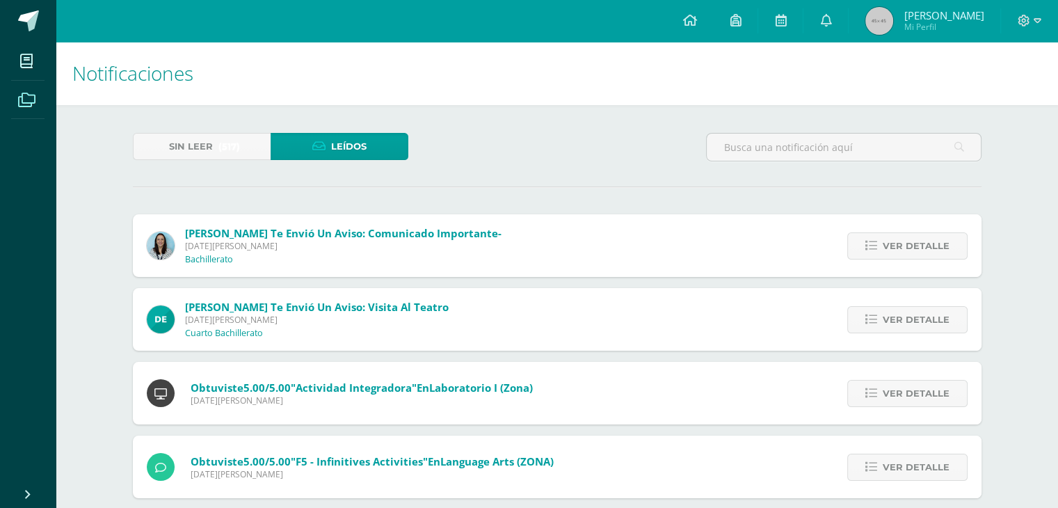
click at [17, 103] on span at bounding box center [26, 99] width 31 height 31
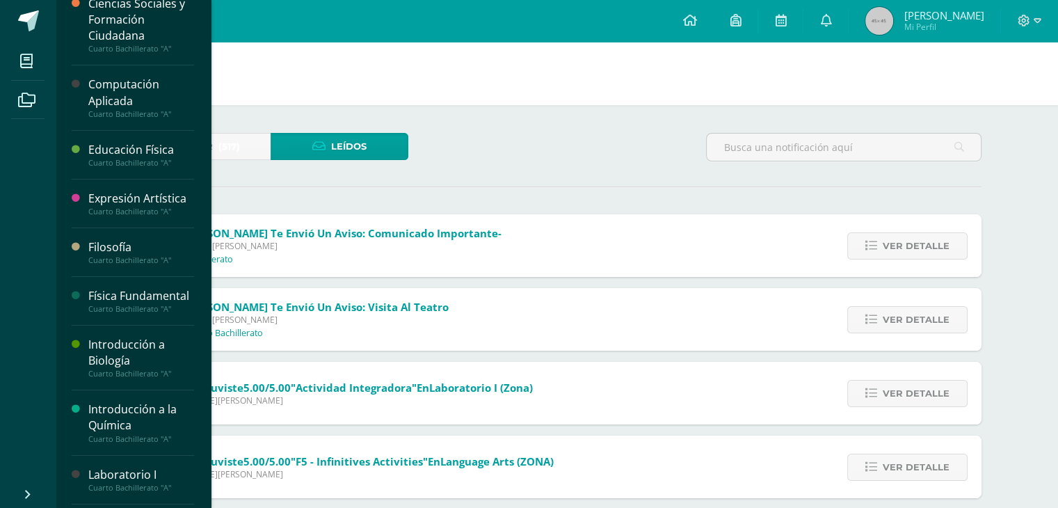
scroll to position [70, 0]
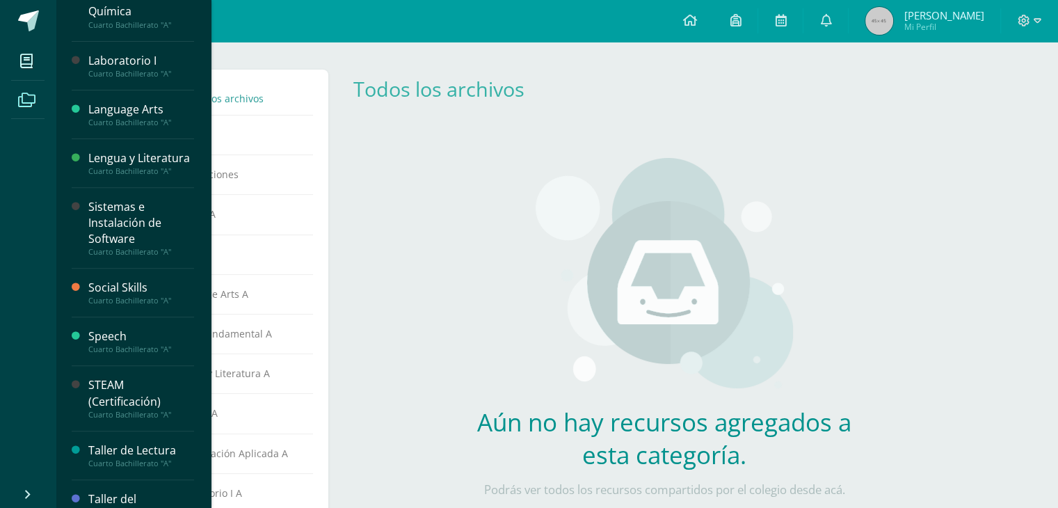
scroll to position [487, 0]
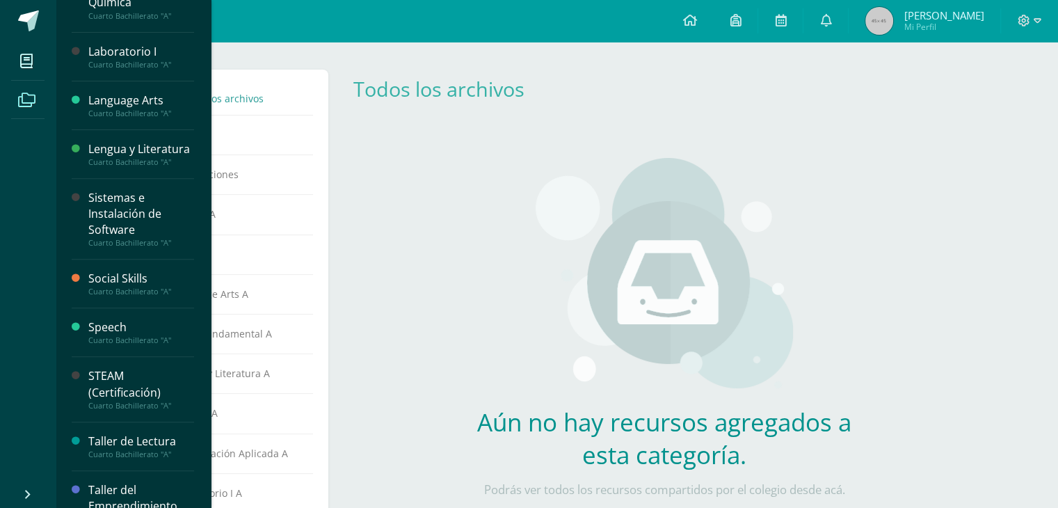
click at [109, 201] on div "Sistemas e Instalación de Software" at bounding box center [141, 214] width 106 height 48
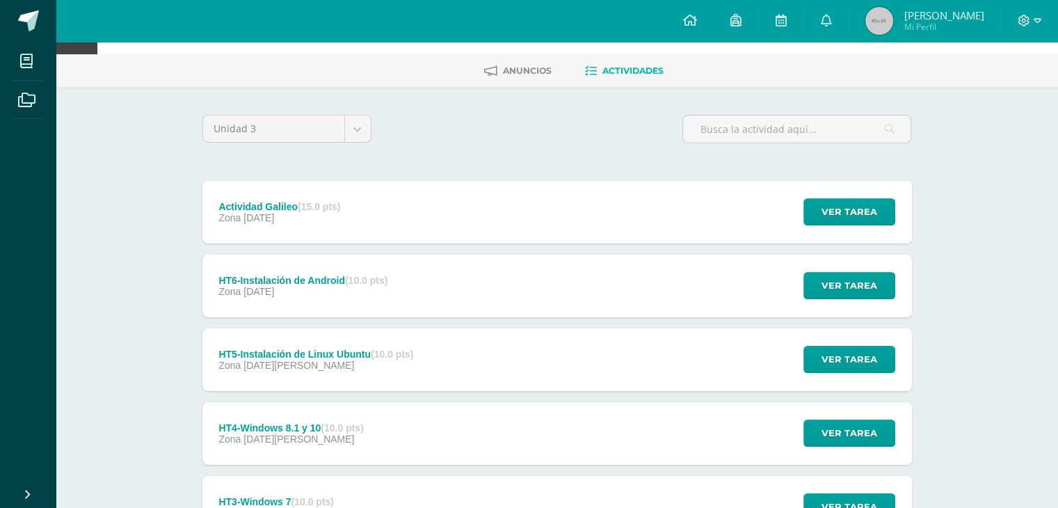
scroll to position [43, 0]
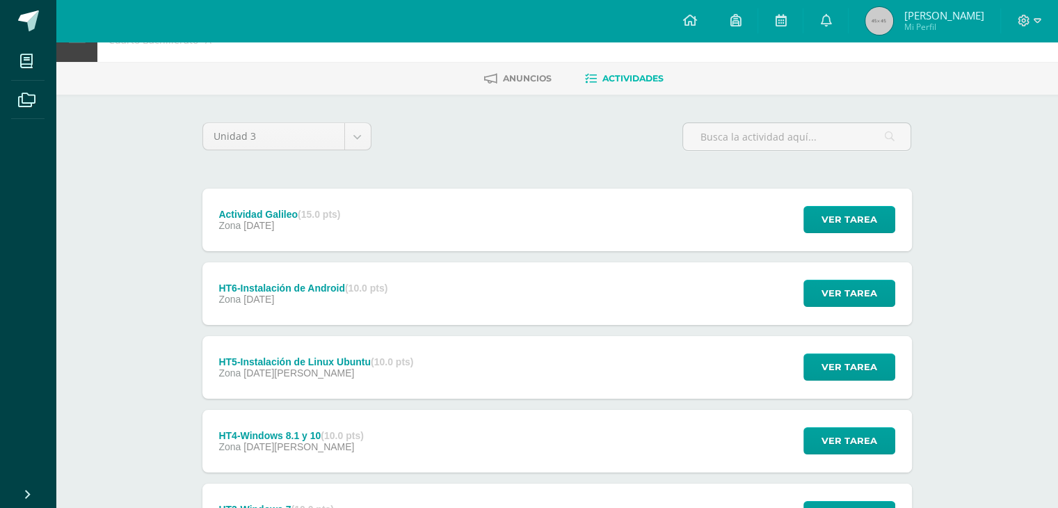
click at [301, 219] on div "Actividad Galileo (15.0 pts)" at bounding box center [280, 214] width 122 height 11
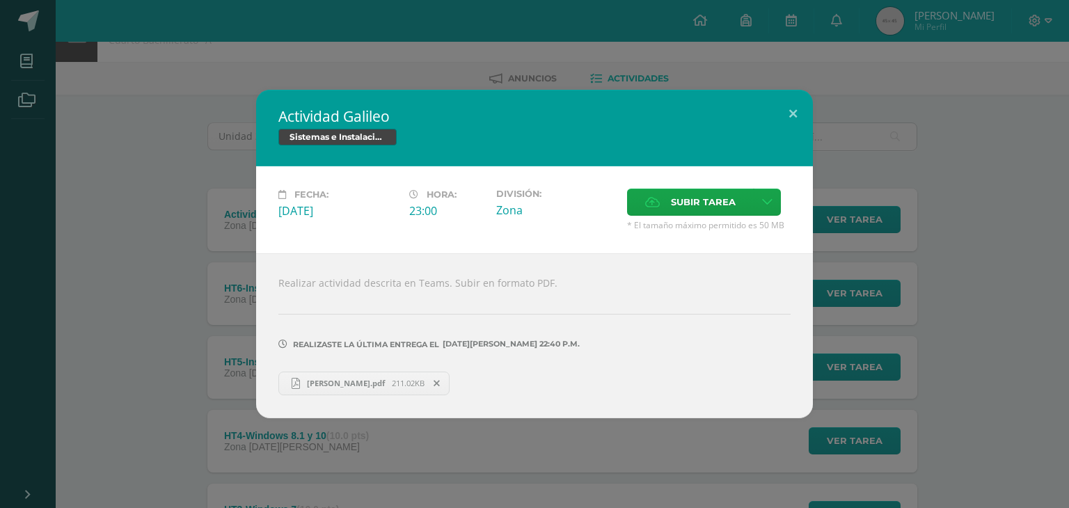
click at [207, 101] on div "Actividad Galileo Sistemas e Instalación de Software Fecha: Jueves 31 de Julio …" at bounding box center [535, 254] width 1058 height 328
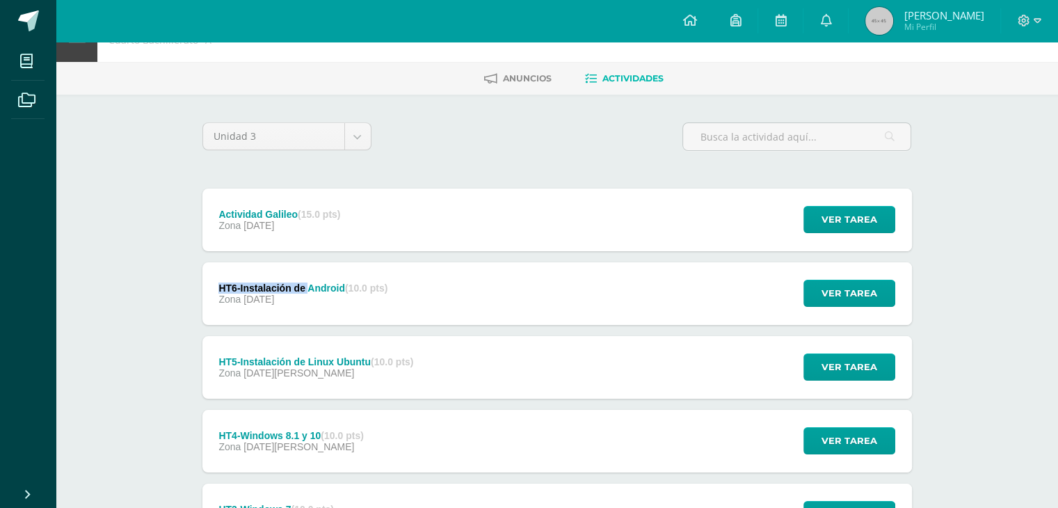
click at [310, 280] on div "HT6-Instalación de Android (10.0 pts) Zona 12 de Julio" at bounding box center [304, 293] width 203 height 63
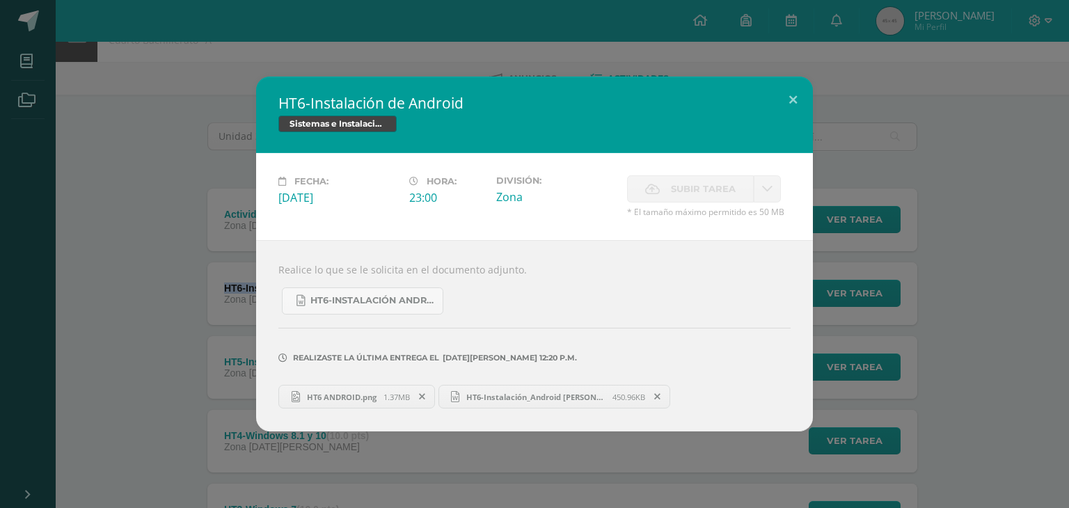
click at [361, 397] on span "HT6 ANDROID.png" at bounding box center [342, 397] width 84 height 10
click at [517, 401] on span "HT6-Instalación_Android Andy Mata.docx" at bounding box center [535, 397] width 153 height 10
click at [84, 177] on div "HT6-Instalación de Android Sistemas e Instalación de Software Fecha: Sábado 12 …" at bounding box center [535, 254] width 1058 height 355
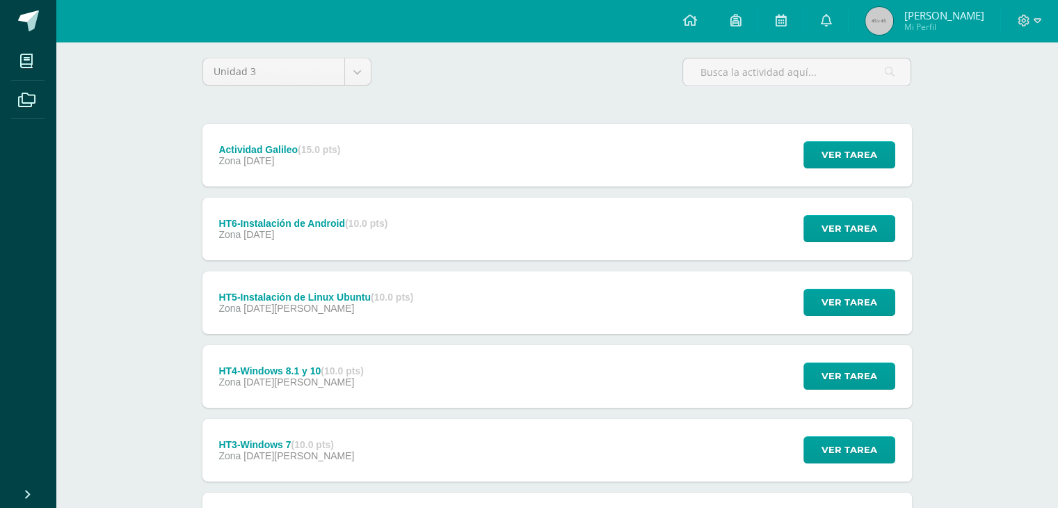
scroll to position [113, 0]
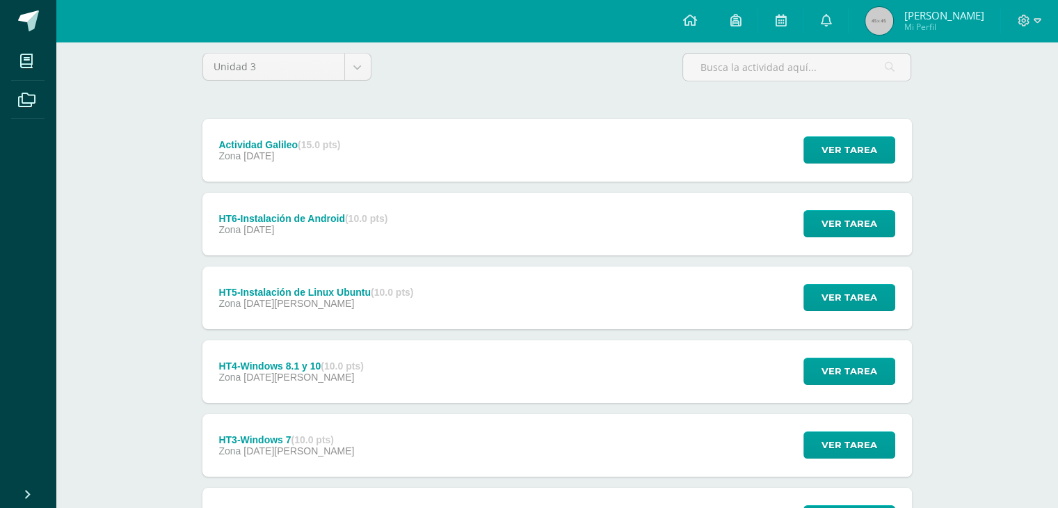
click at [287, 305] on span "11 de Julio" at bounding box center [299, 303] width 111 height 11
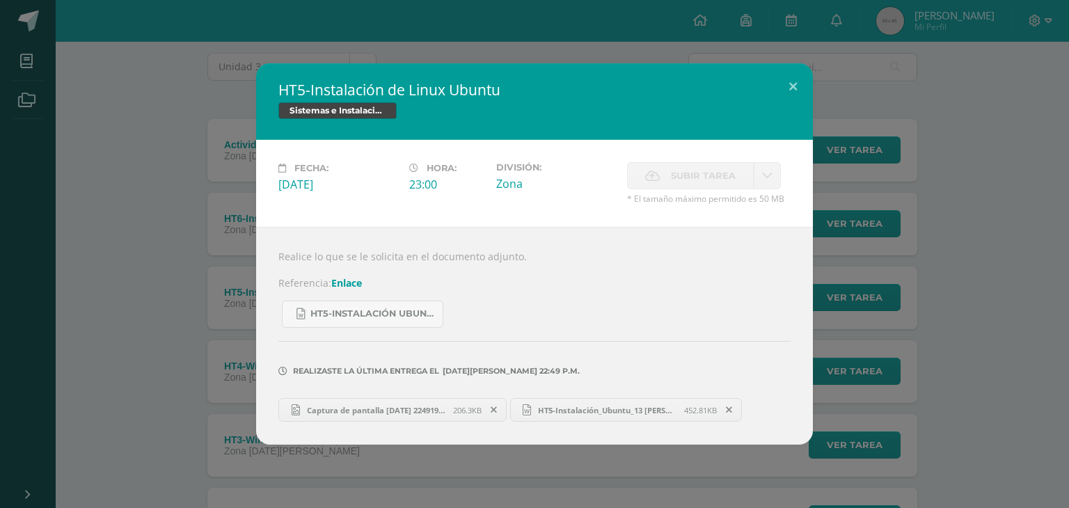
click at [598, 413] on span "HT5-Instalación_Ubuntu_13 Andy Mata.docx" at bounding box center [607, 410] width 153 height 10
click at [807, 80] on button at bounding box center [793, 86] width 40 height 47
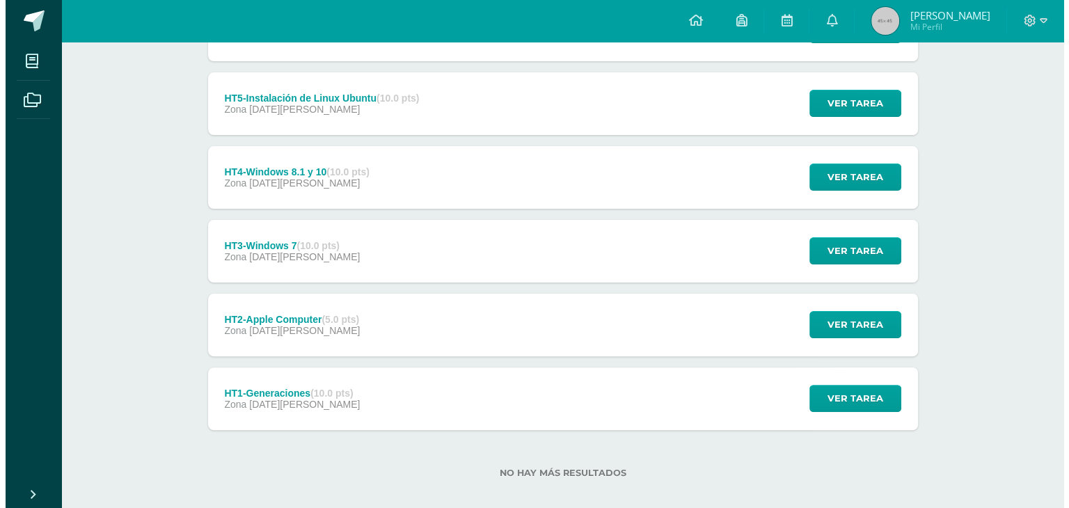
scroll to position [321, 0]
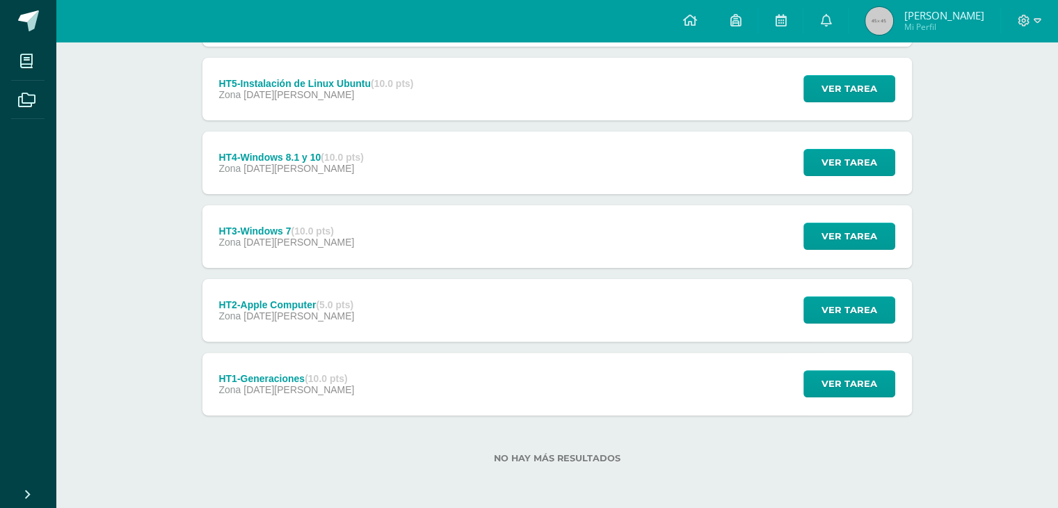
click at [342, 173] on div "Zona 08 de Julio" at bounding box center [291, 168] width 145 height 11
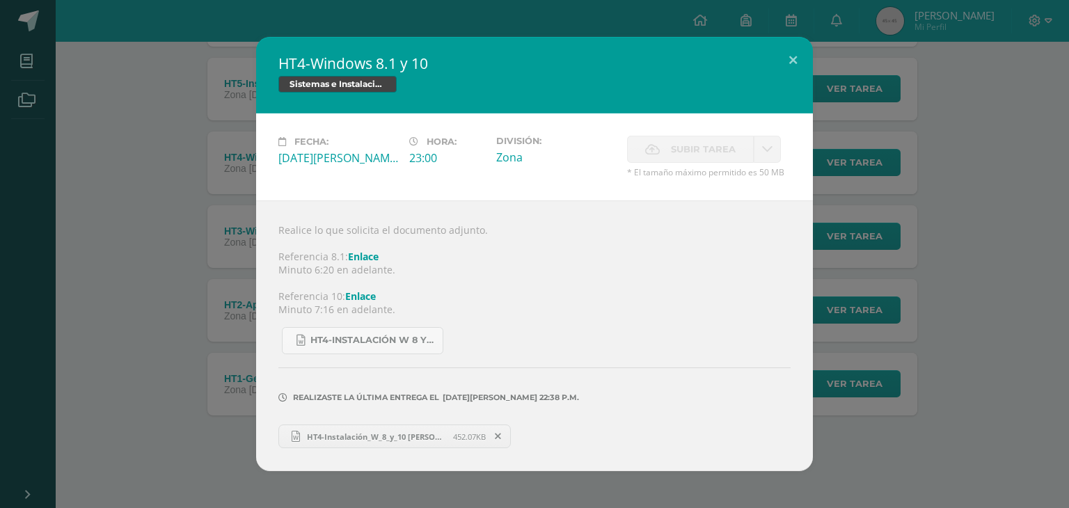
click at [416, 437] on span "HT4-Instalación_W_8_y_10 Andy Mata.docx" at bounding box center [376, 436] width 153 height 10
click at [217, 248] on div "HT4-Windows 8.1 y 10 Sistemas e Instalación de Software Fecha: Martes 08 de Jul…" at bounding box center [535, 254] width 1058 height 434
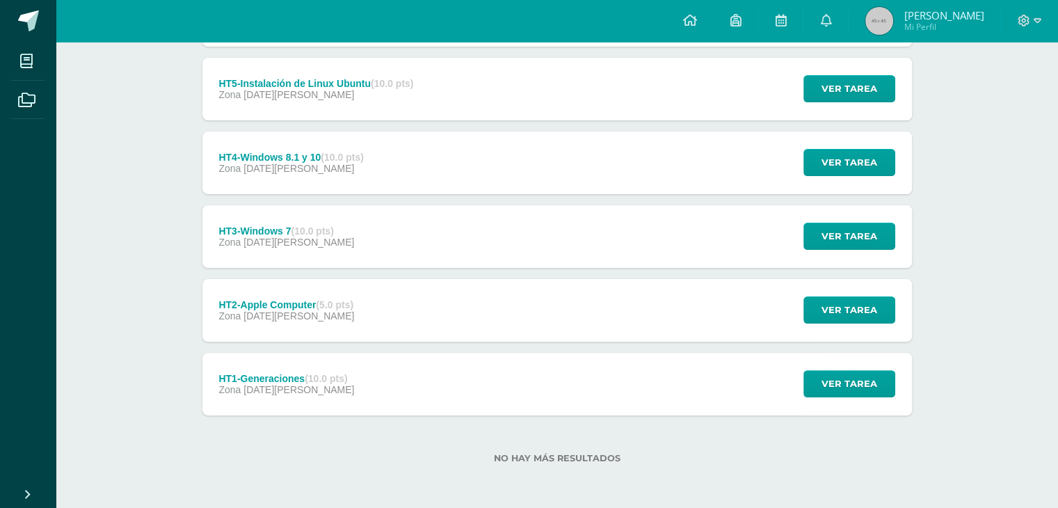
click at [326, 221] on div "HT3-Windows 7 (10.0 pts) Zona 06 de Julio" at bounding box center [287, 236] width 169 height 63
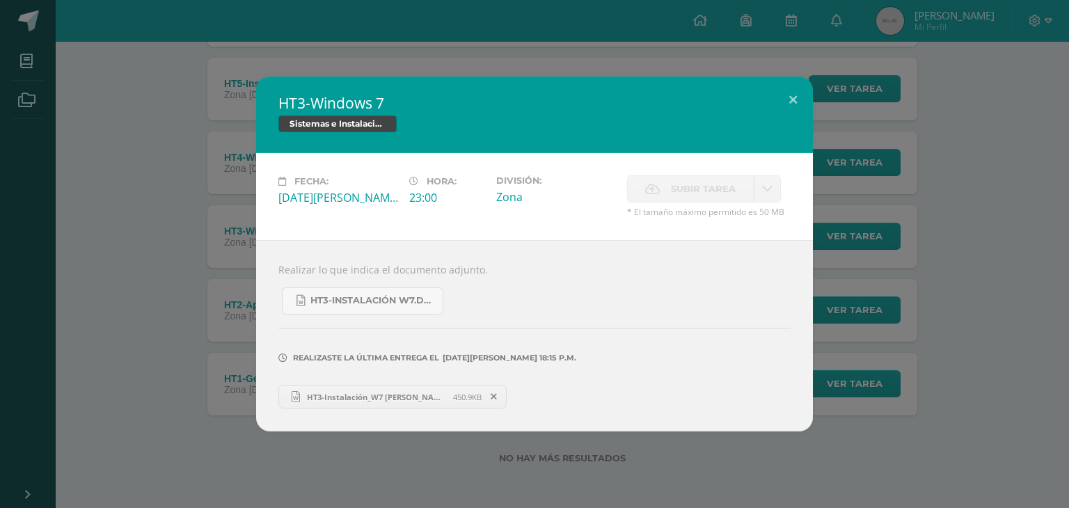
click at [371, 399] on span "HT3-Instalación_W7 Andy Mata.docx" at bounding box center [376, 397] width 153 height 10
click at [214, 234] on div "HT3-Windows 7 Sistemas e Instalación de Software Fecha: Domingo 06 de Julio Hor…" at bounding box center [535, 254] width 1058 height 355
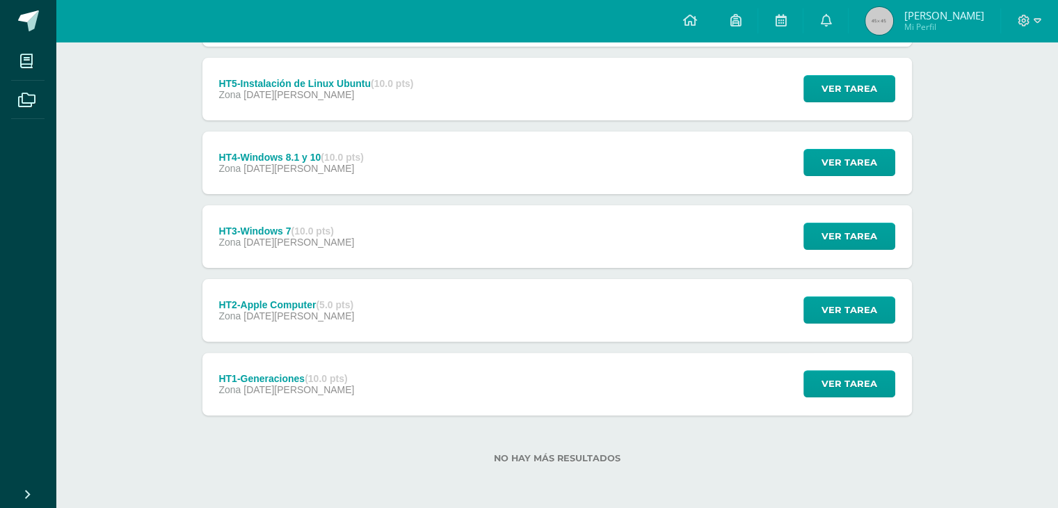
click at [434, 313] on div "HT2-Apple Computer (5.0 pts) Zona 04 de Julio Ver tarea HT2-Apple Computer Sist…" at bounding box center [558, 310] width 710 height 63
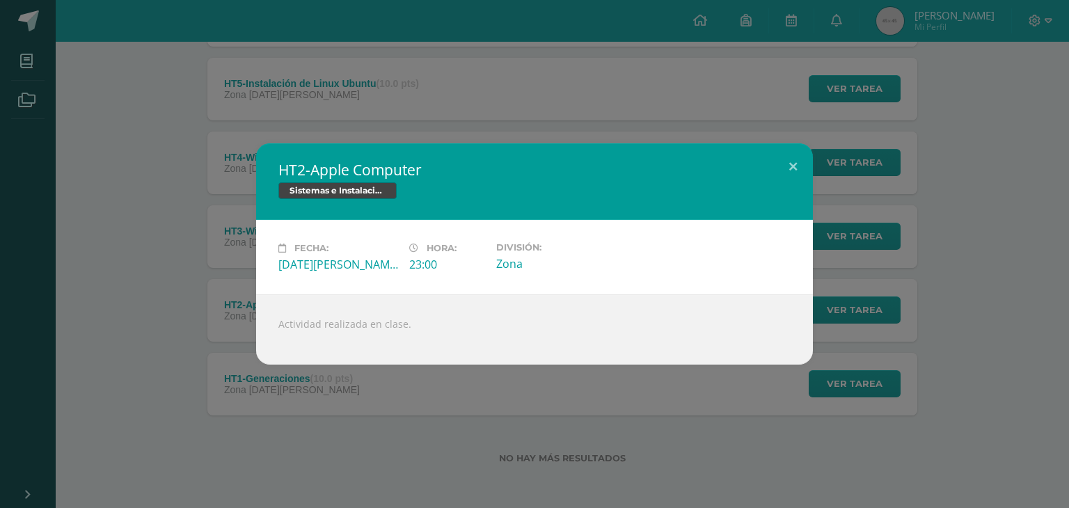
click at [220, 294] on div "HT2-Apple Computer Sistemas e Instalación de Software Fecha: Viernes 04 de Juli…" at bounding box center [535, 253] width 1058 height 221
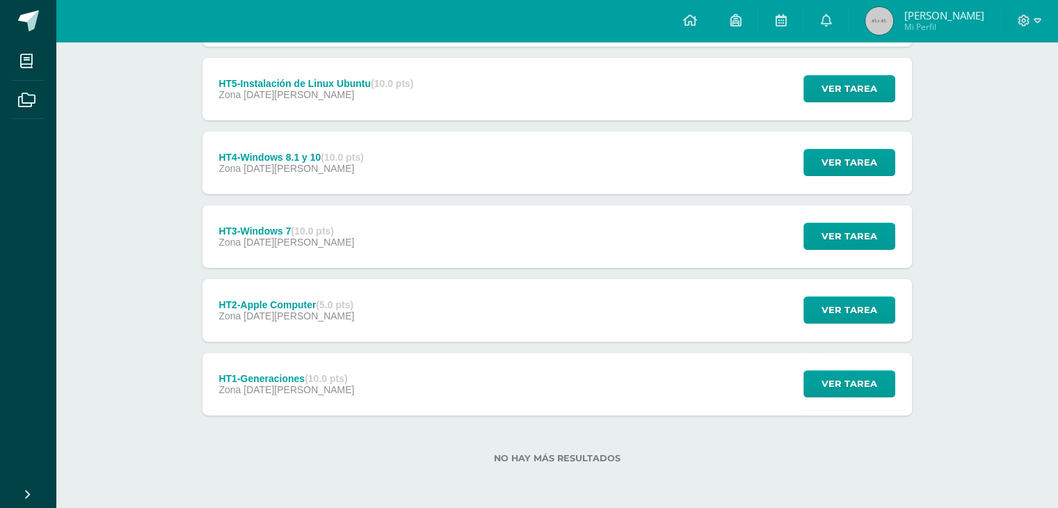
click at [698, 310] on div "HT2-Apple Computer (5.0 pts) Zona 04 de Julio Ver tarea HT2-Apple Computer Sist…" at bounding box center [558, 310] width 710 height 63
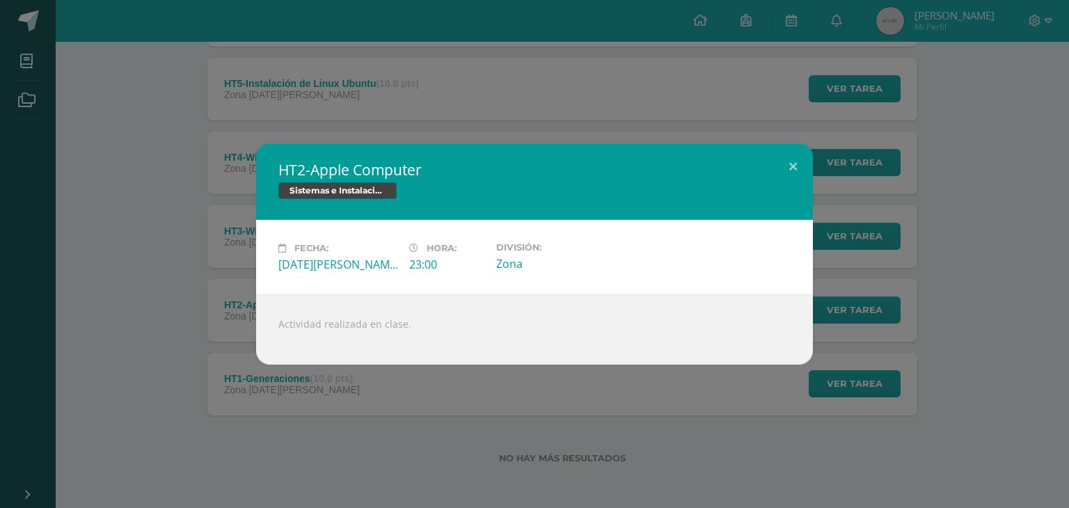
click at [458, 418] on div "HT2-Apple Computer Sistemas e Instalación de Software Fecha: Viernes 04 de Juli…" at bounding box center [534, 254] width 1069 height 508
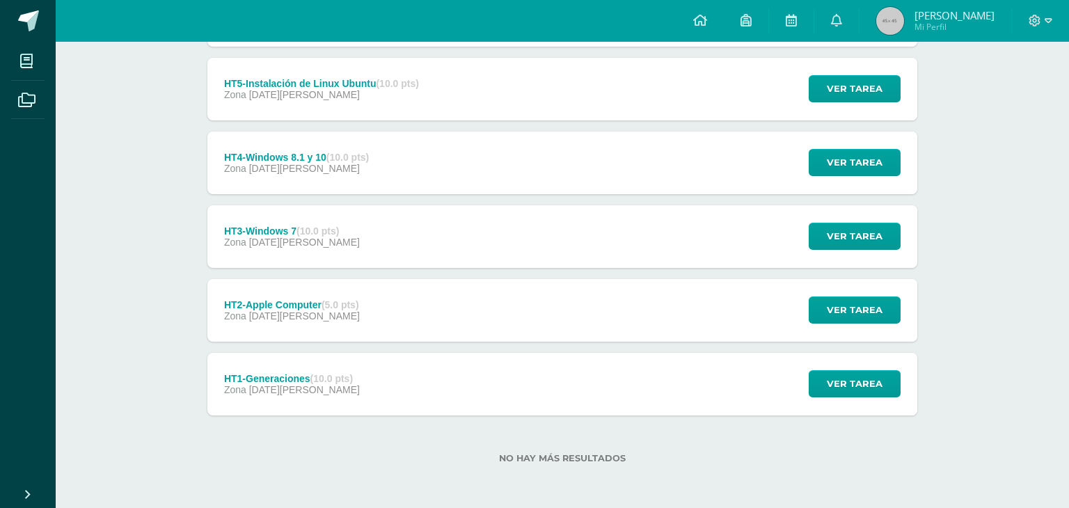
click at [348, 374] on div "HT2-Apple Computer Sistemas e Instalación de Software Fecha: Viernes 04 de Juli…" at bounding box center [534, 254] width 1069 height 508
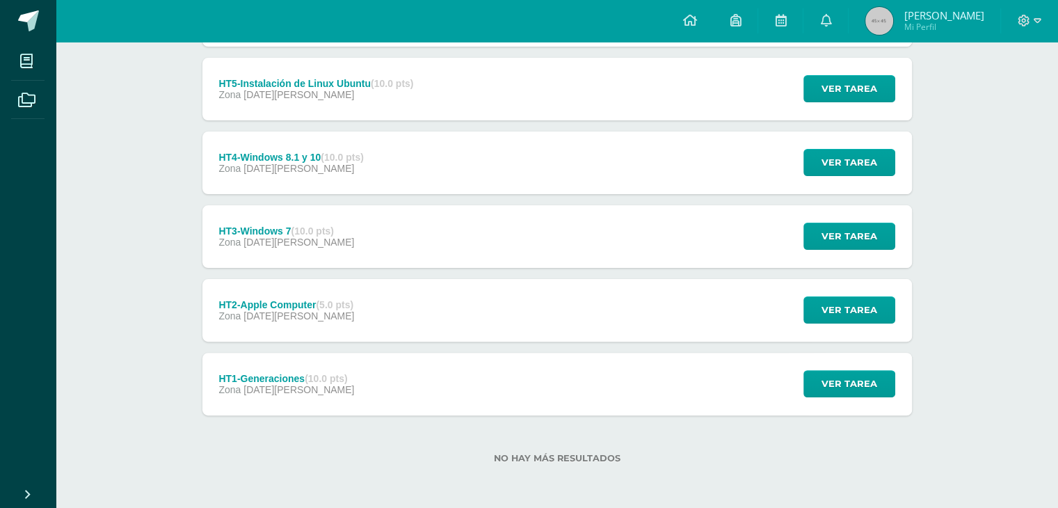
click at [344, 374] on strong "(10.0 pts)" at bounding box center [326, 378] width 42 height 11
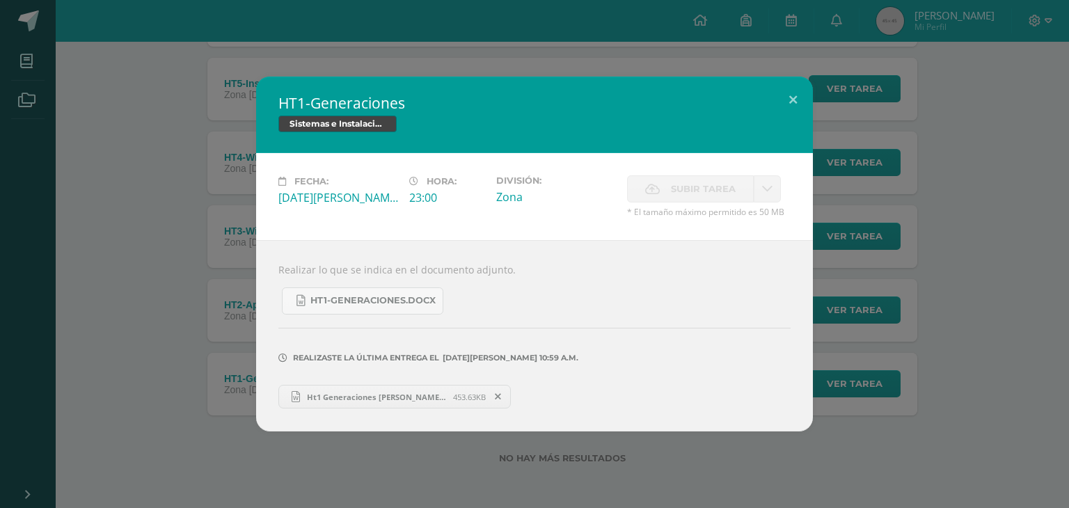
click at [382, 392] on span "Ht1 Generaciones Andy Mata Cuarto Bachillerato A.docx" at bounding box center [376, 397] width 153 height 10
